Goal: Information Seeking & Learning: Check status

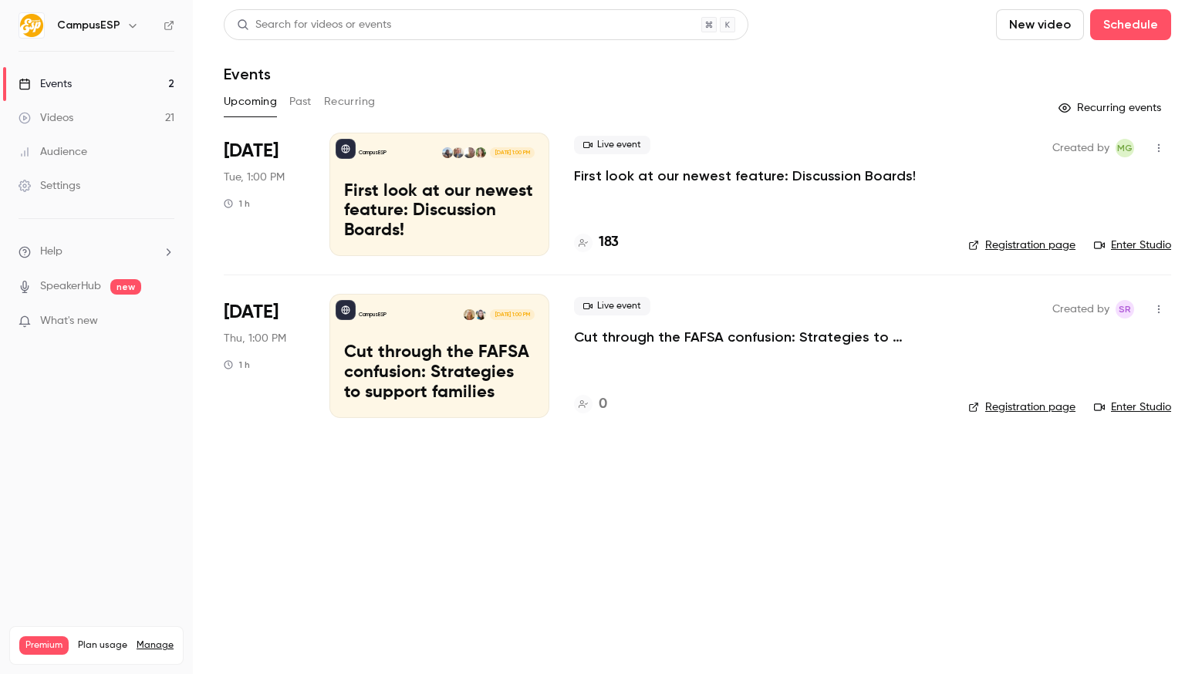
click at [638, 450] on main "Search for videos or events New video Schedule Events Upcoming Past Recurring R…" at bounding box center [697, 337] width 1009 height 674
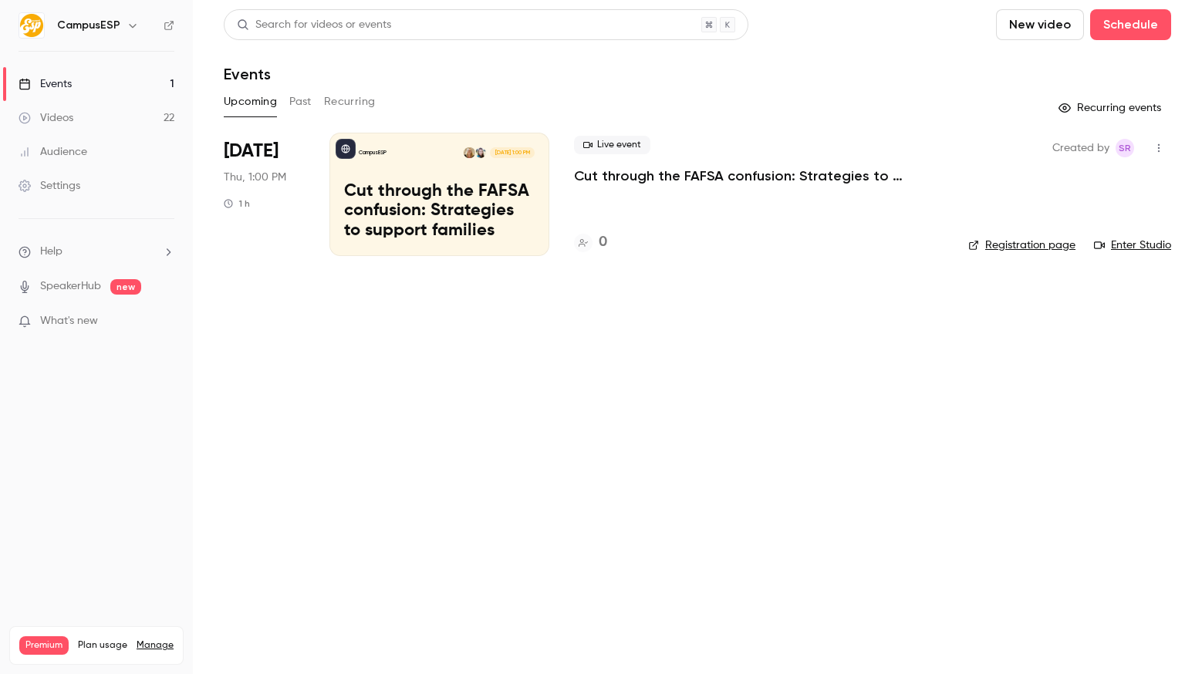
click at [310, 99] on button "Past" at bounding box center [300, 101] width 22 height 25
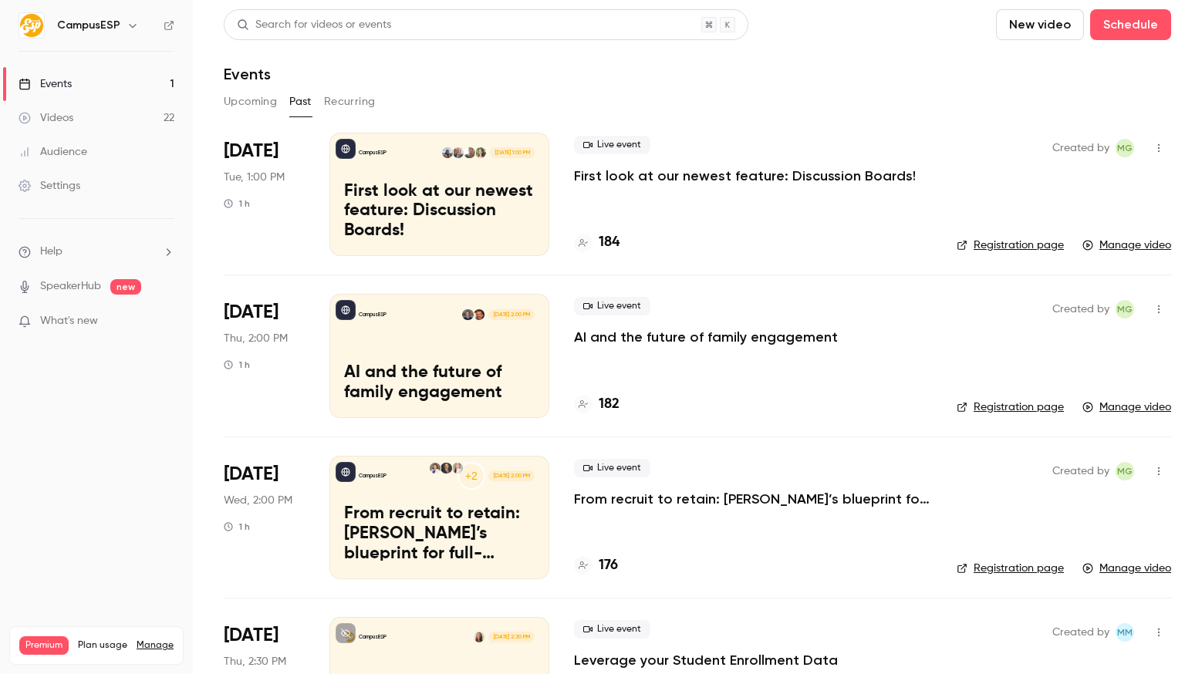
click at [679, 179] on p "First look at our newest feature: Discussion Boards!" at bounding box center [745, 176] width 342 height 19
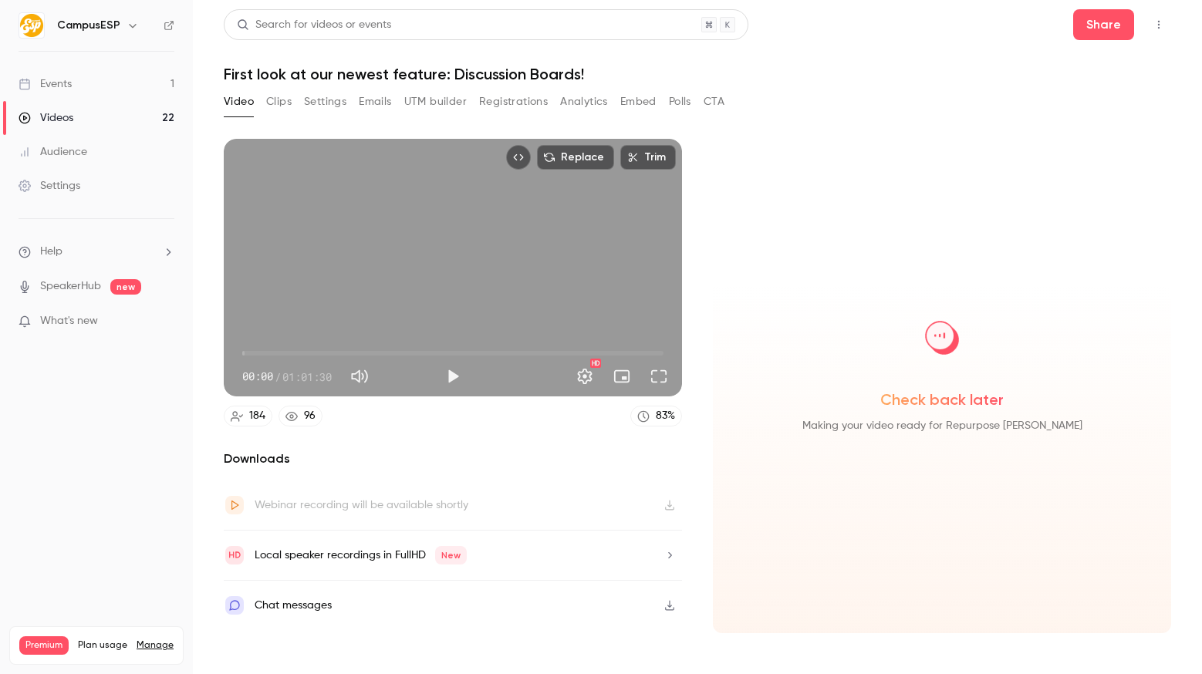
click at [505, 107] on button "Registrations" at bounding box center [513, 101] width 69 height 25
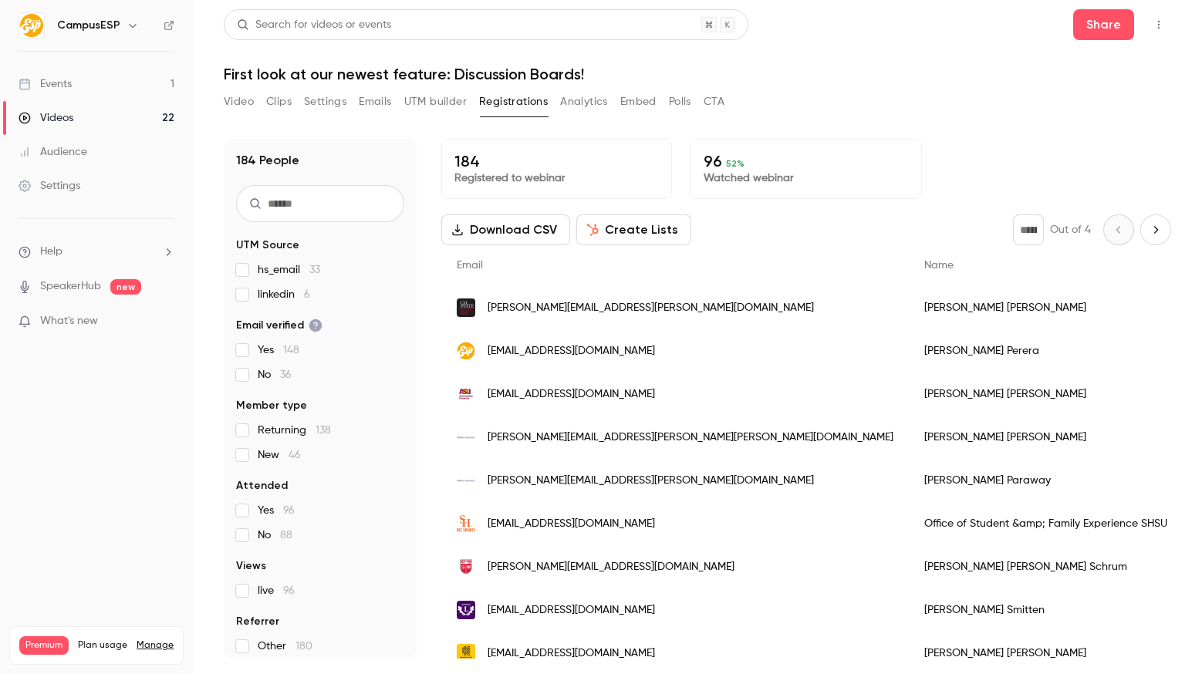
click at [777, 176] on p "Watched webinar" at bounding box center [805, 177] width 204 height 15
click at [571, 100] on button "Analytics" at bounding box center [584, 101] width 48 height 25
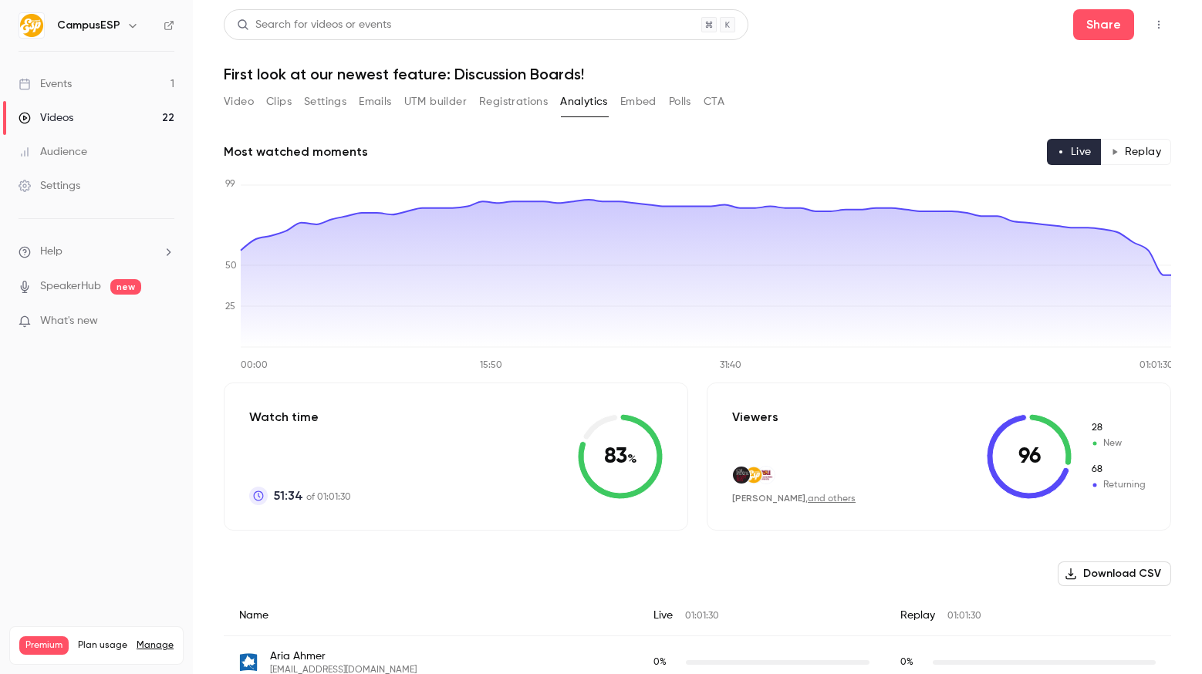
click at [1154, 447] on div "Viewers Elia Varela , and others 96 28 New 68 Returning" at bounding box center [938, 457] width 464 height 148
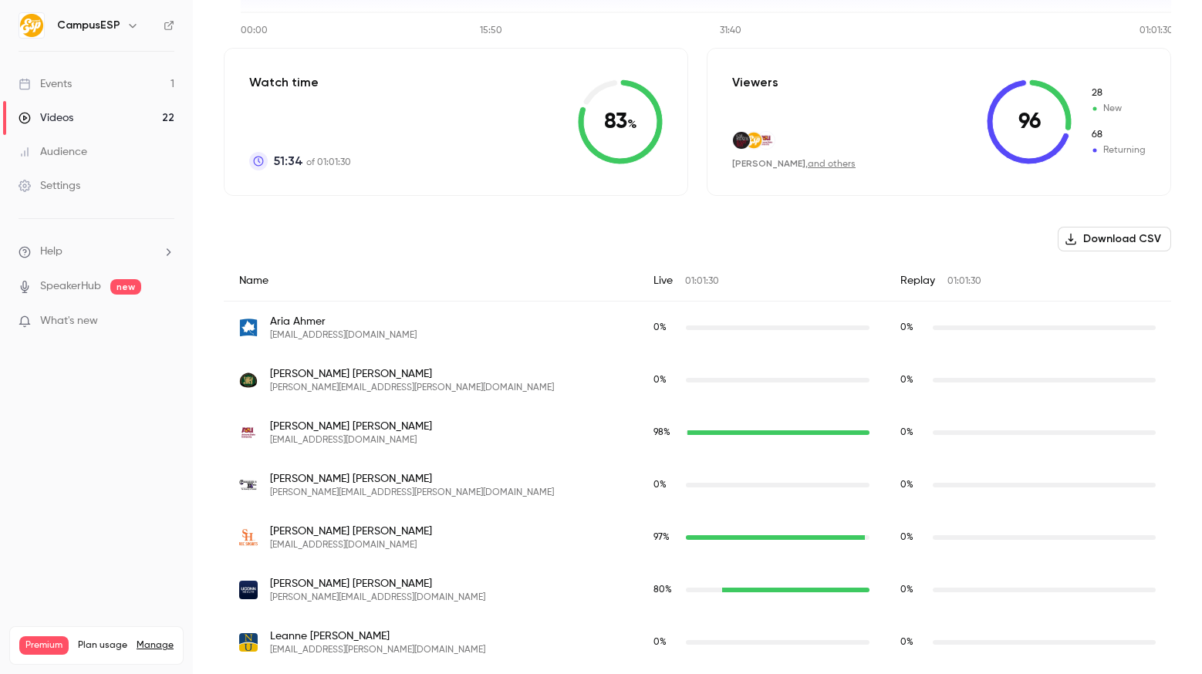
scroll to position [463, 0]
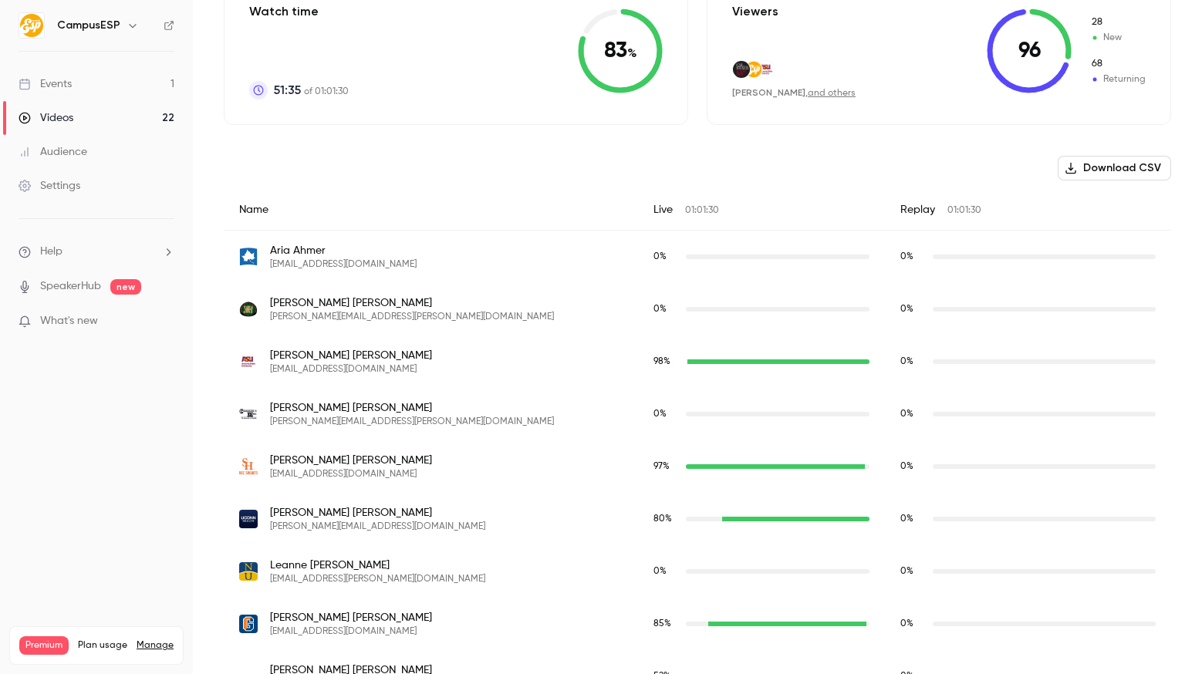
scroll to position [406, 0]
click at [106, 79] on link "Events 1" at bounding box center [96, 84] width 193 height 34
